Goal: Task Accomplishment & Management: Use online tool/utility

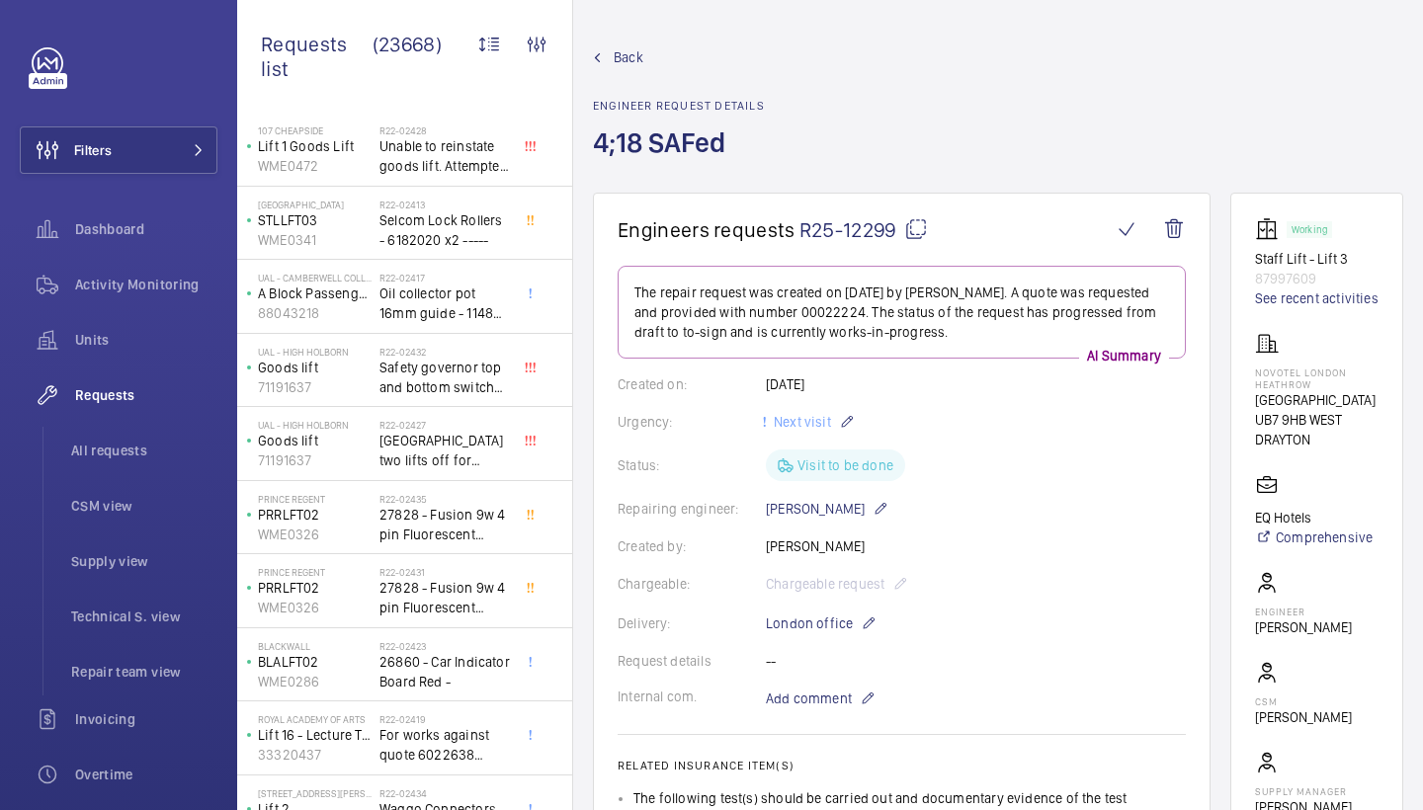
scroll to position [1098, 0]
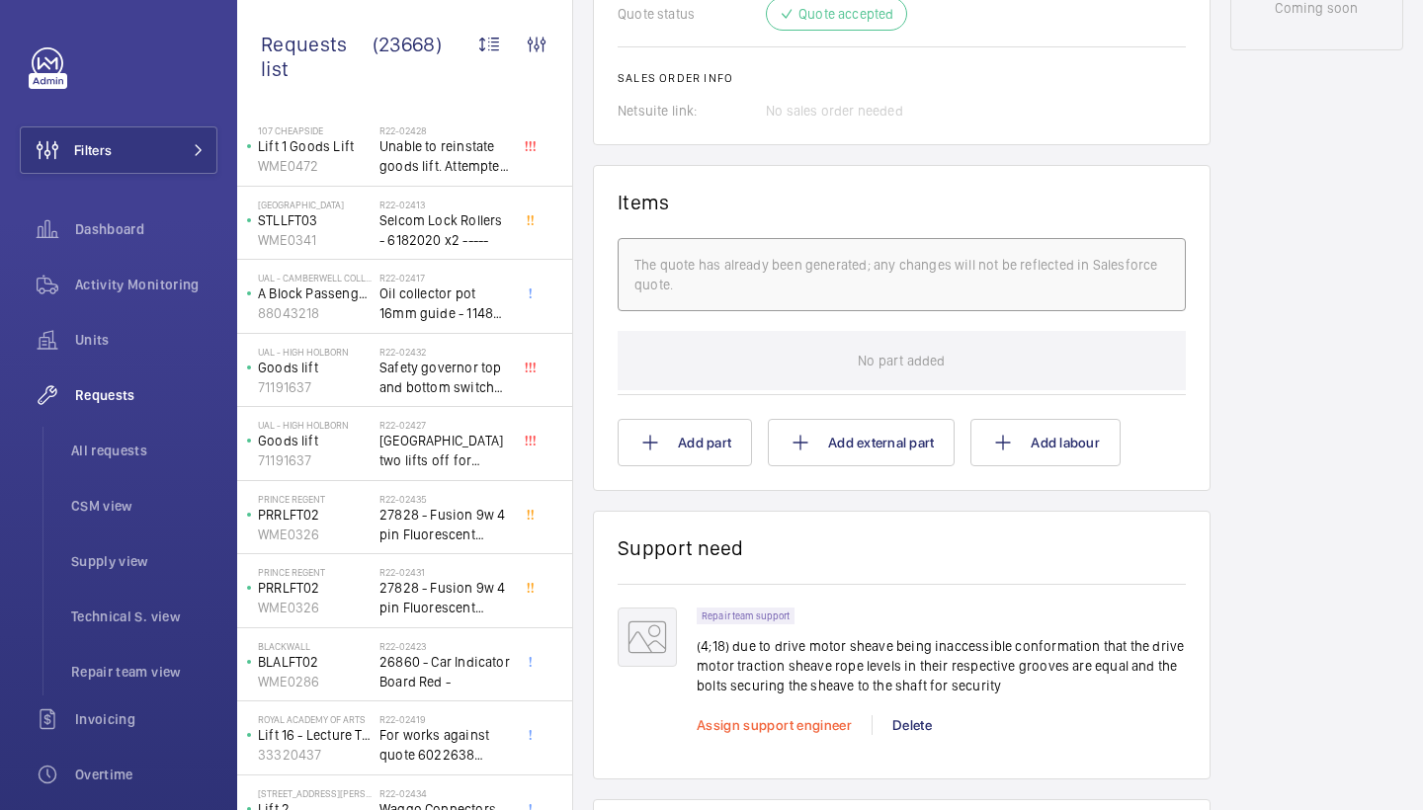
click at [740, 728] on span "Assign support engineer" at bounding box center [773, 725] width 155 height 16
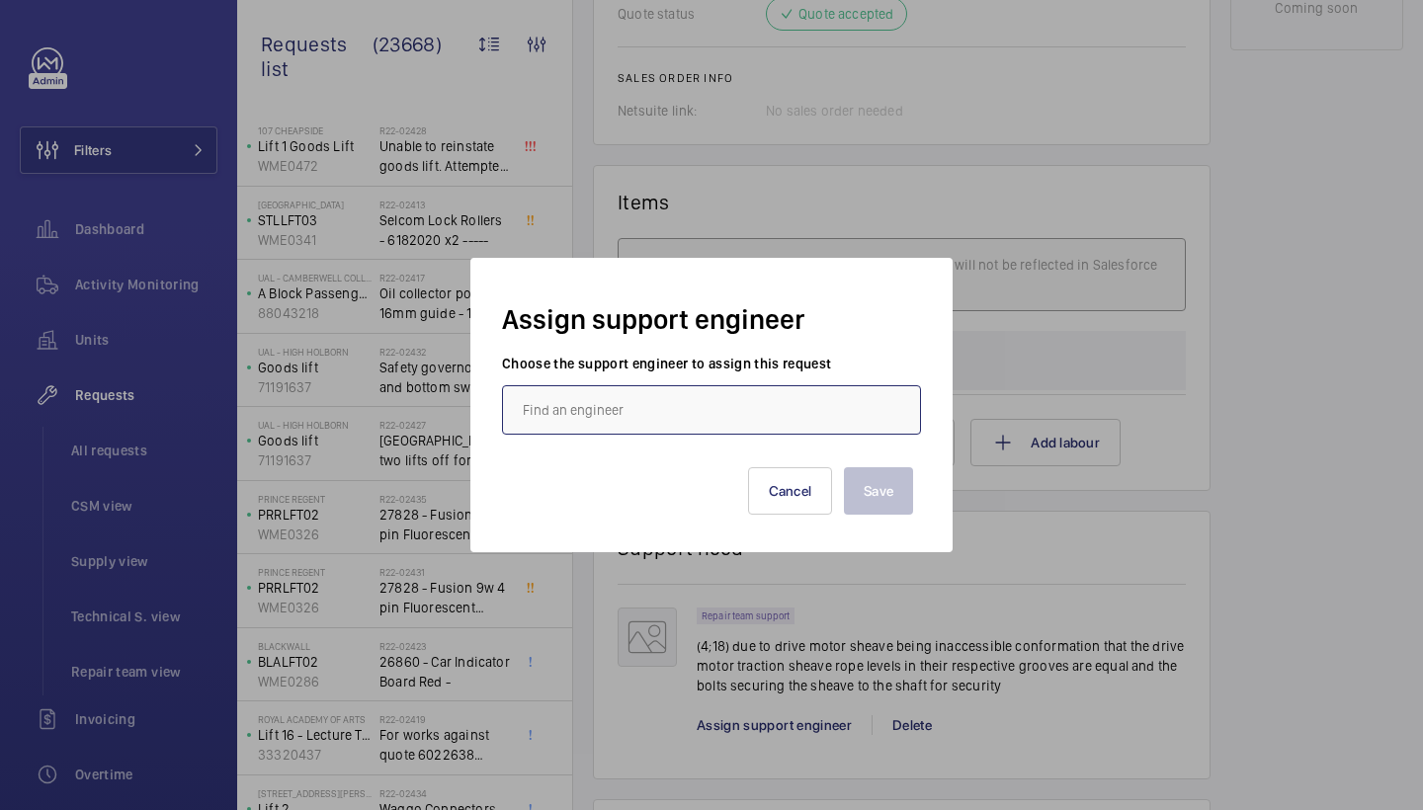
click at [626, 410] on input "text" at bounding box center [711, 409] width 419 height 49
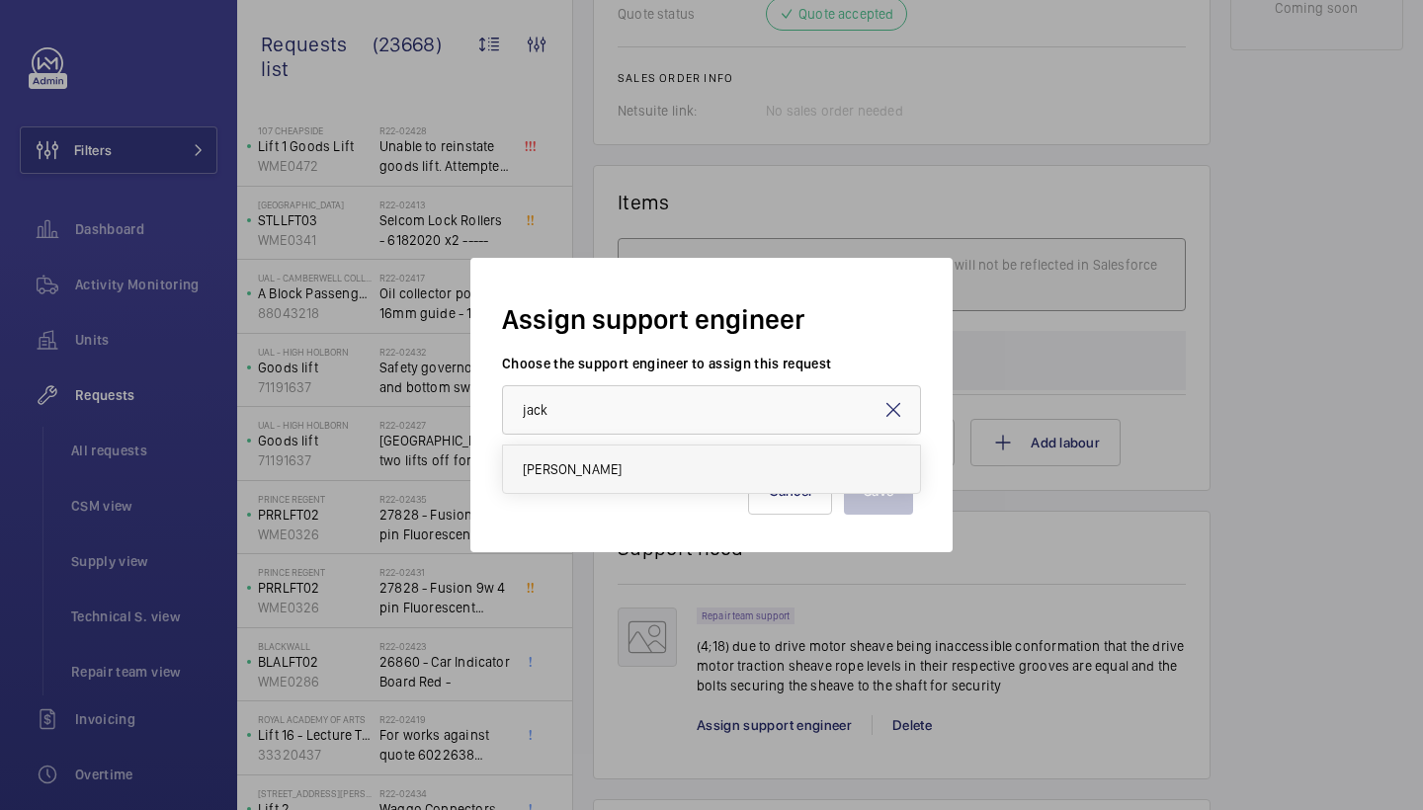
click at [574, 473] on span "[PERSON_NAME]" at bounding box center [572, 469] width 99 height 20
type input "[PERSON_NAME]"
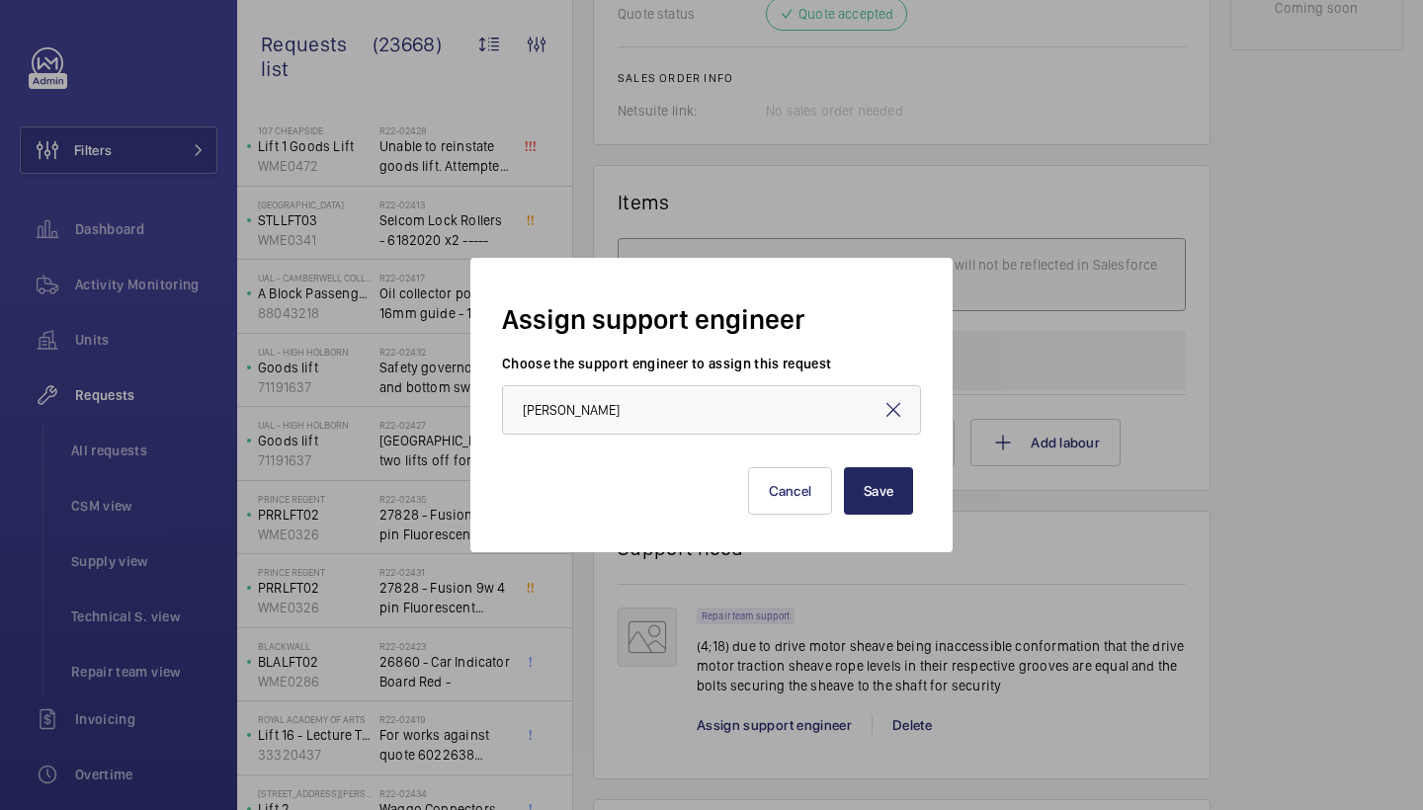
click at [864, 496] on button "Save" at bounding box center [878, 490] width 69 height 47
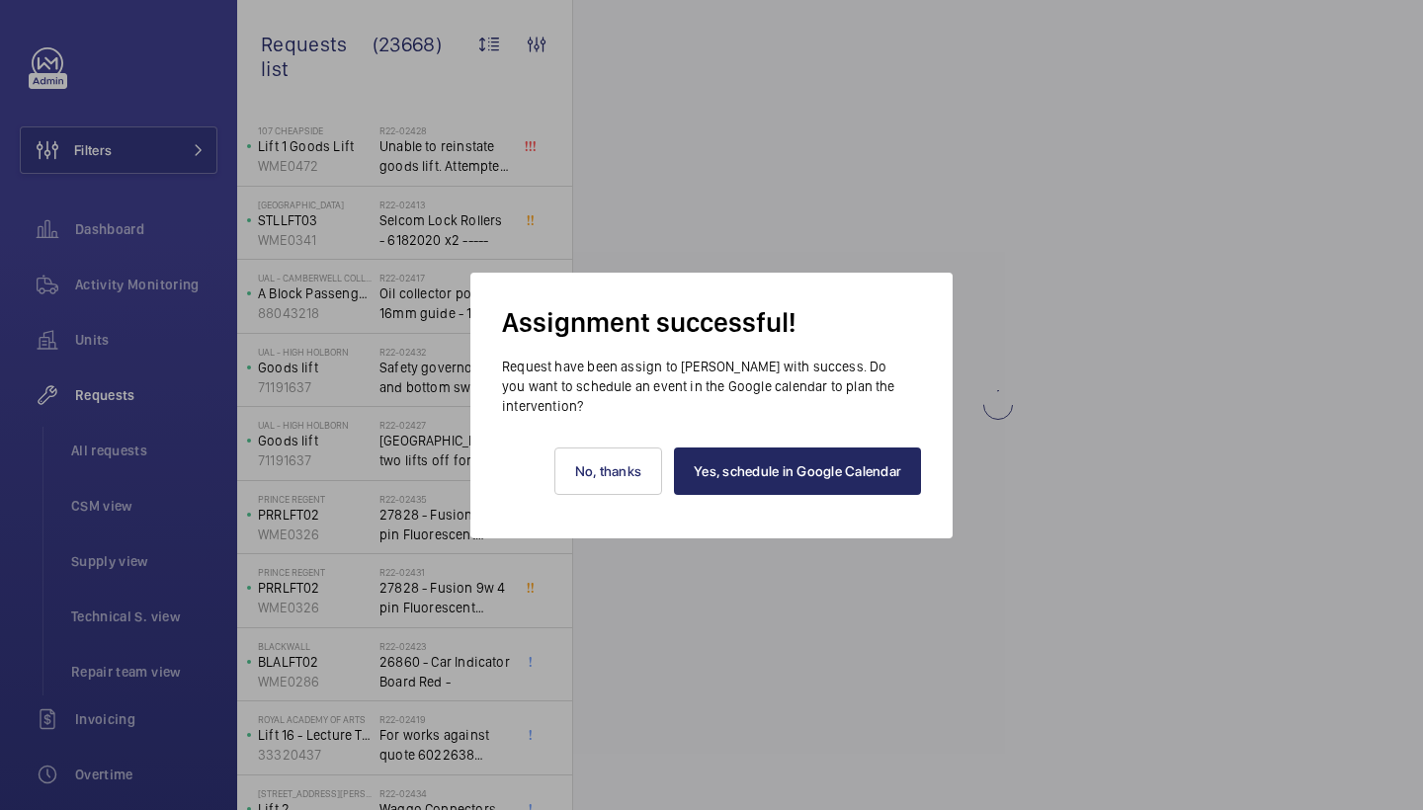
click at [847, 479] on link "Yes, schedule in Google Calendar" at bounding box center [797, 471] width 247 height 47
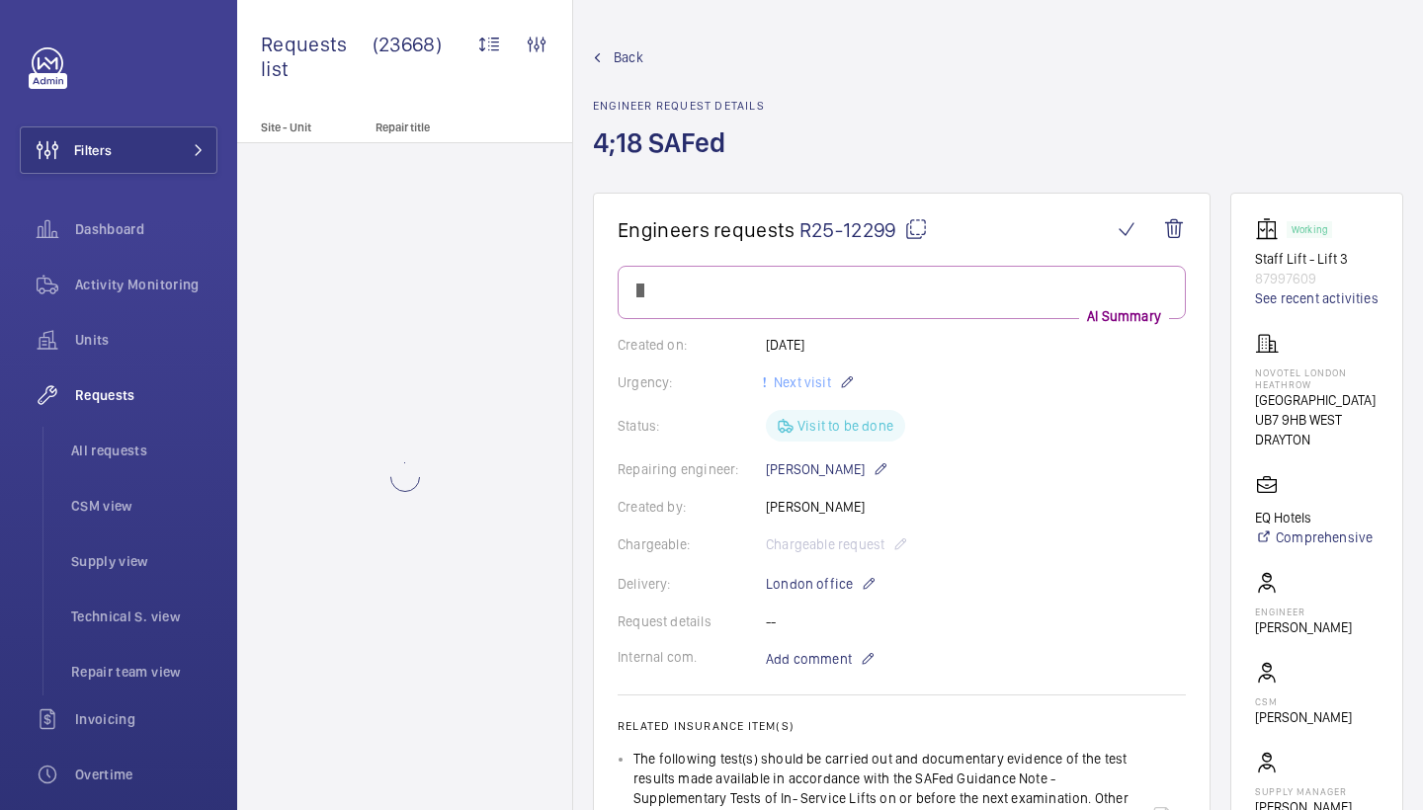
scroll to position [0, 0]
